Goal: Communication & Community: Connect with others

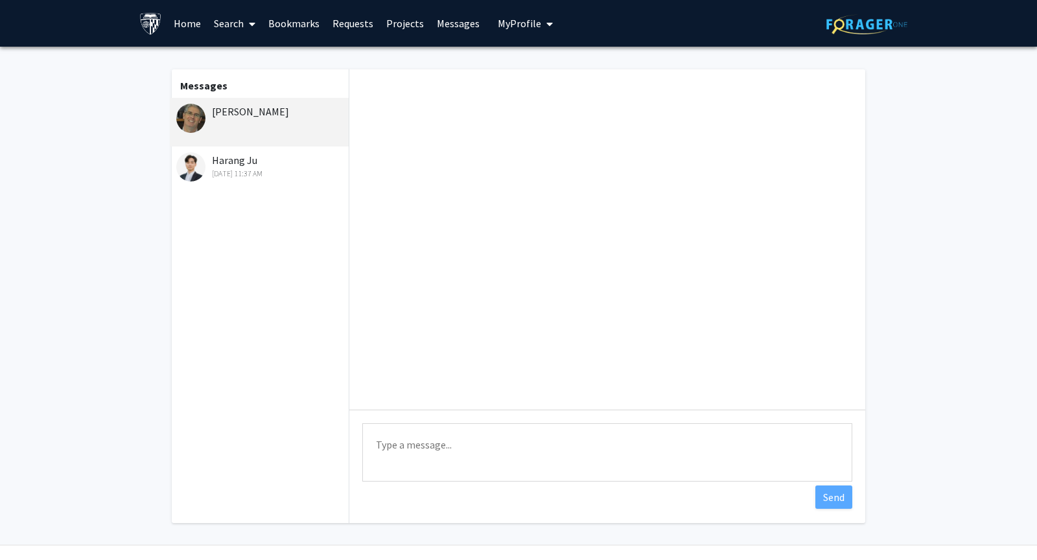
click at [282, 174] on div "[DATE] 11:37 AM" at bounding box center [260, 174] width 169 height 12
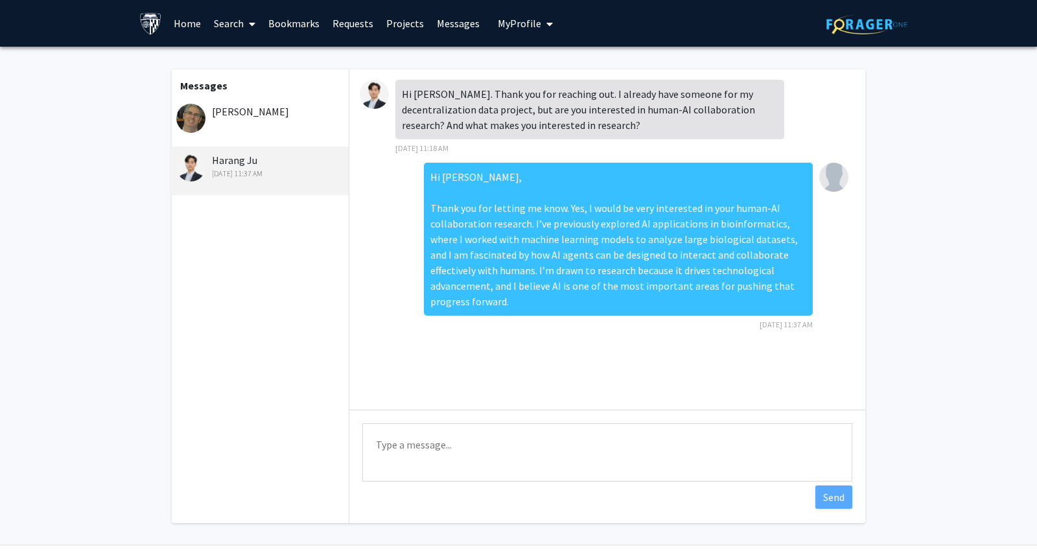
click at [263, 131] on div "[PERSON_NAME]" at bounding box center [259, 122] width 179 height 49
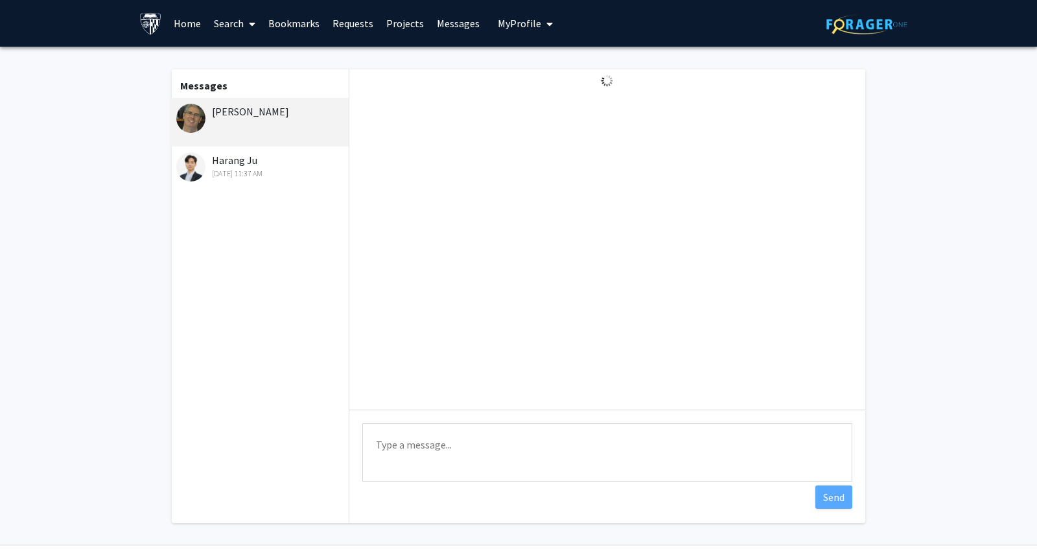
click at [246, 158] on div "Harang Ju Sep 16, 2025 11:37 AM" at bounding box center [260, 165] width 169 height 27
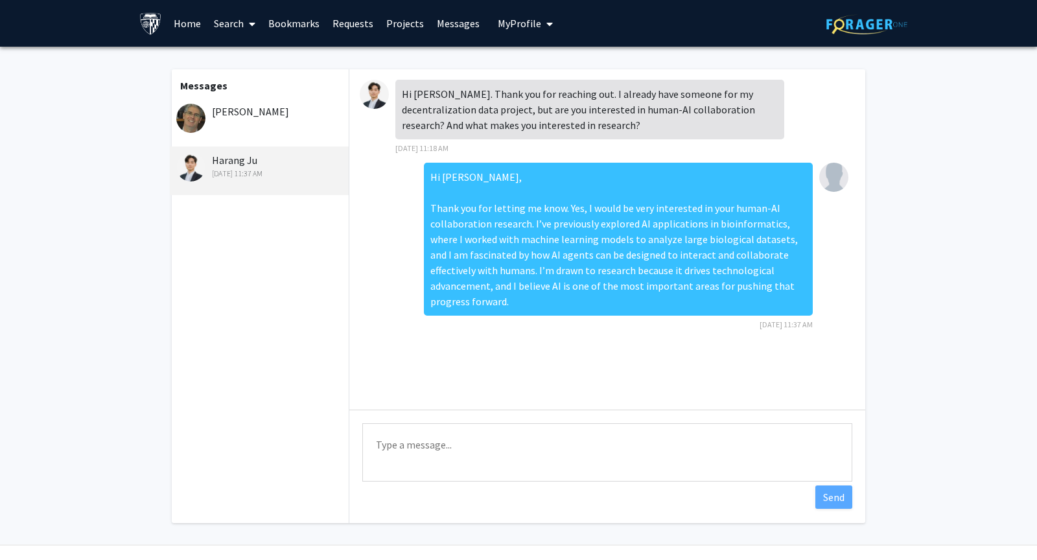
click at [250, 135] on div "[PERSON_NAME]" at bounding box center [259, 122] width 179 height 49
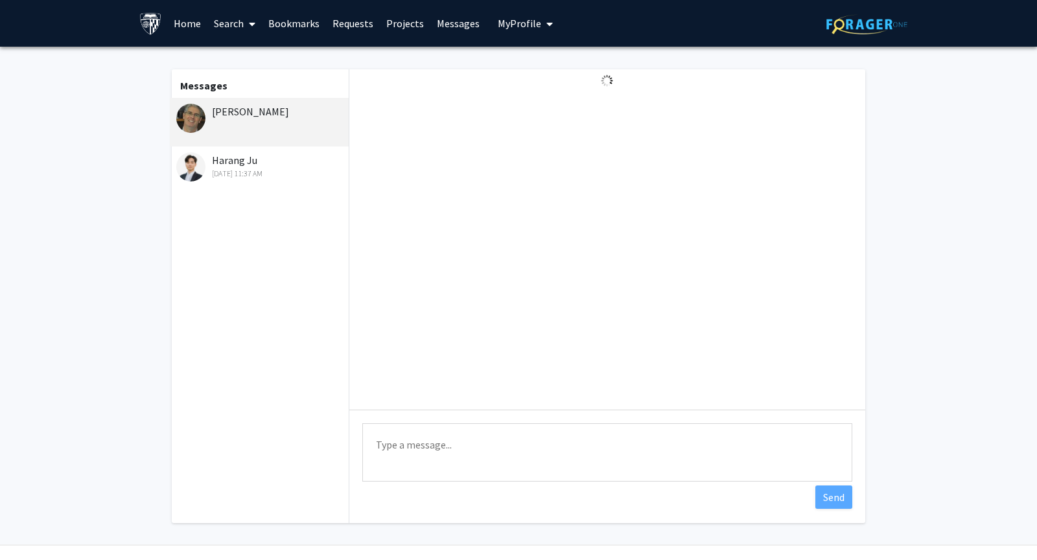
click at [280, 125] on div "[PERSON_NAME]" at bounding box center [259, 122] width 179 height 49
click at [264, 162] on div "Harang Ju Sep 16, 2025 11:37 AM" at bounding box center [260, 165] width 169 height 27
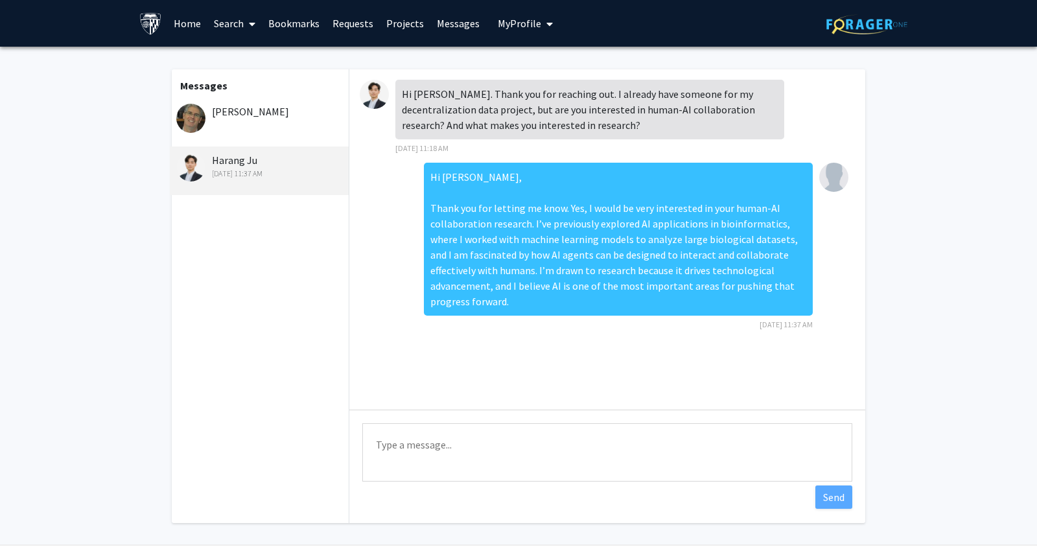
click at [274, 120] on div "[PERSON_NAME]" at bounding box center [259, 122] width 179 height 49
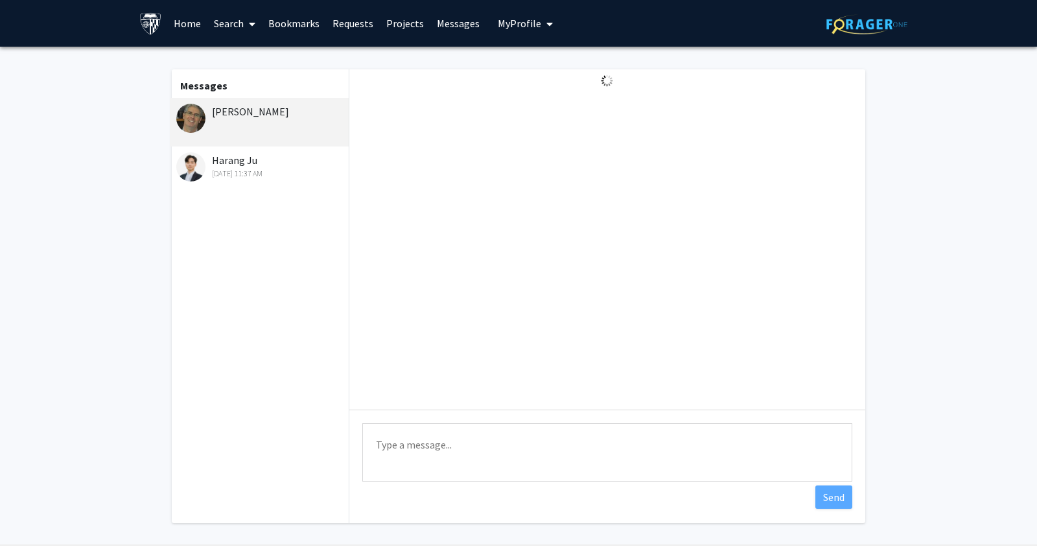
click at [254, 160] on div "Harang Ju Sep 16, 2025 11:37 AM" at bounding box center [260, 165] width 169 height 27
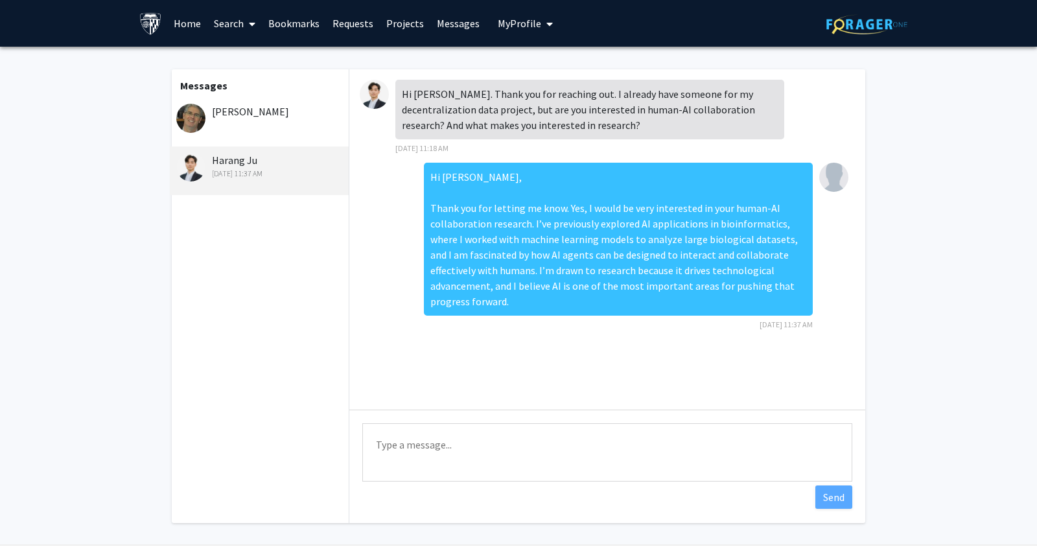
click at [272, 127] on div "[PERSON_NAME]" at bounding box center [259, 122] width 179 height 49
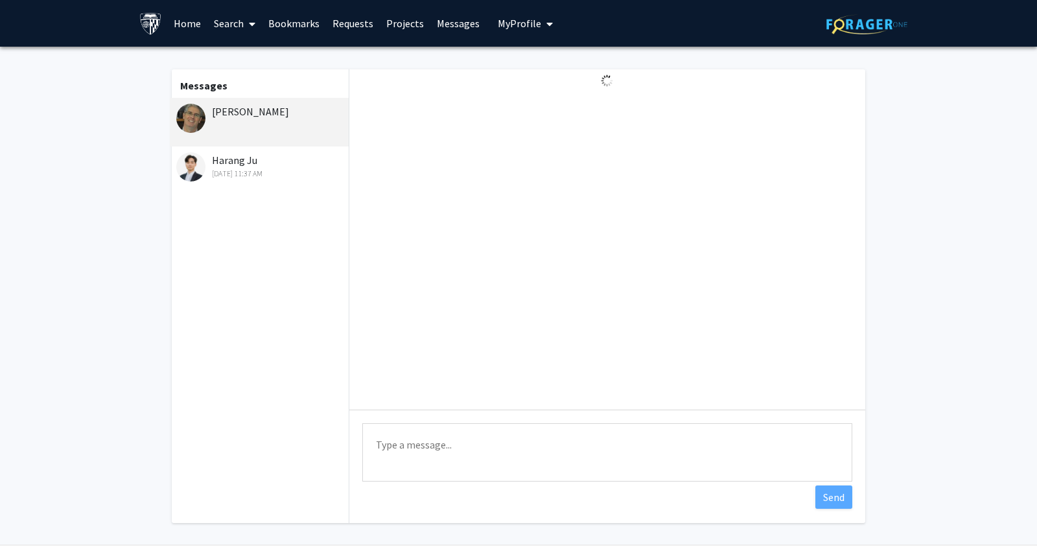
click at [234, 215] on div "Messages David Elbert Harang Ju Sep 16, 2025 11:37 AM" at bounding box center [259, 296] width 179 height 454
click at [266, 180] on div "Harang Ju Sep 16, 2025 11:37 AM" at bounding box center [259, 171] width 179 height 49
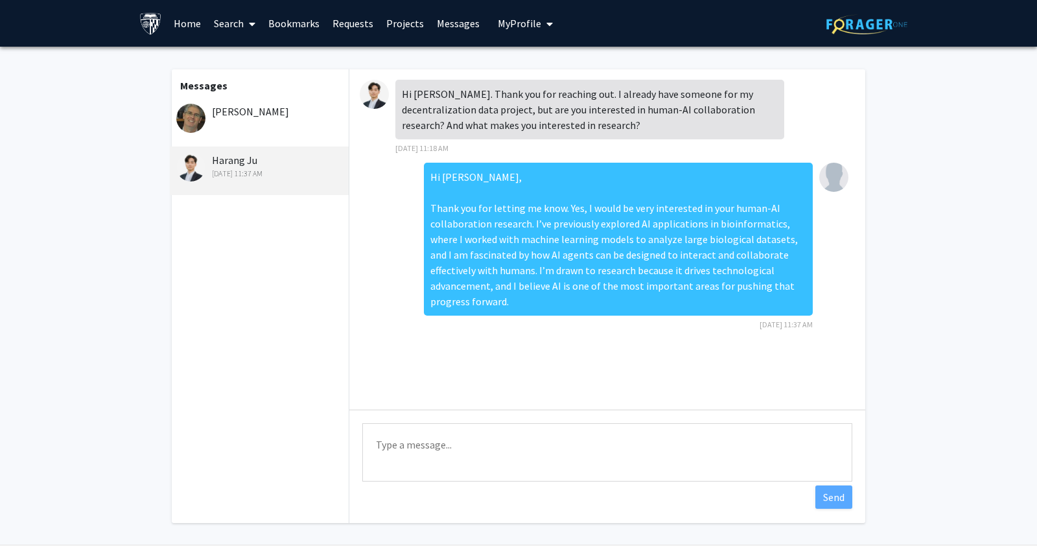
click at [264, 115] on div "[PERSON_NAME]" at bounding box center [260, 112] width 169 height 16
